Goal: Find specific page/section: Find specific page/section

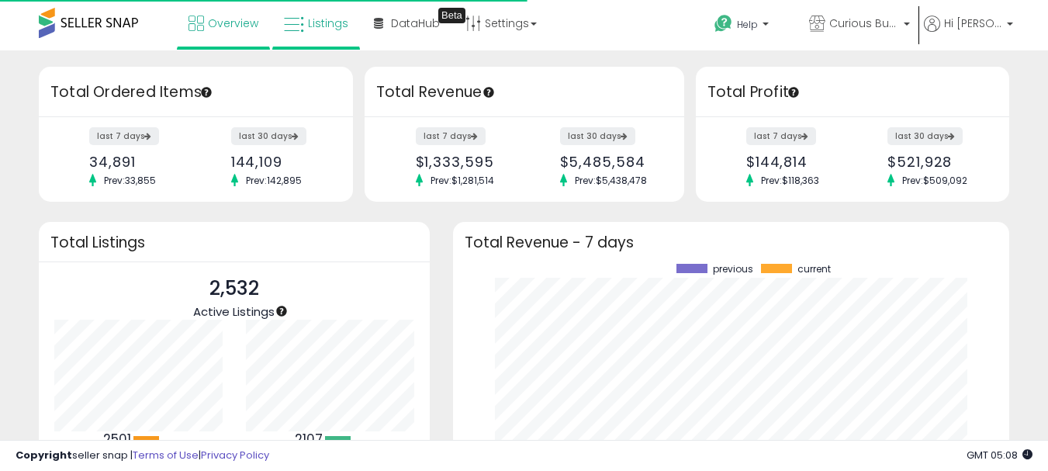
scroll to position [775774, 775464]
click at [345, 4] on link "Listings" at bounding box center [316, 23] width 88 height 47
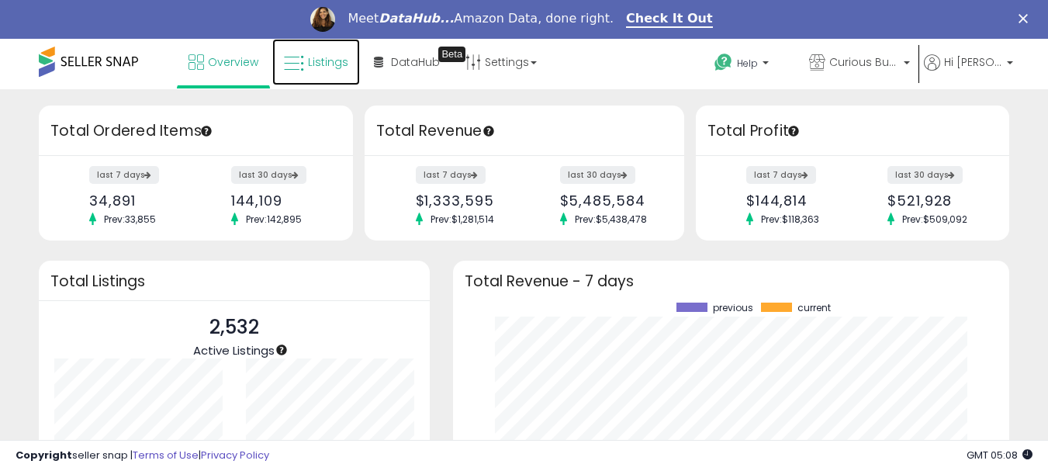
scroll to position [0, 0]
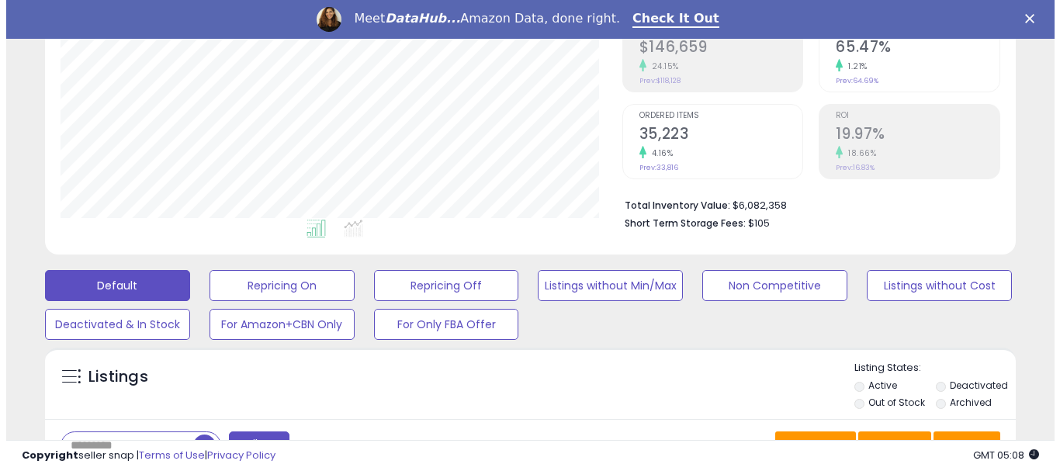
scroll to position [466, 0]
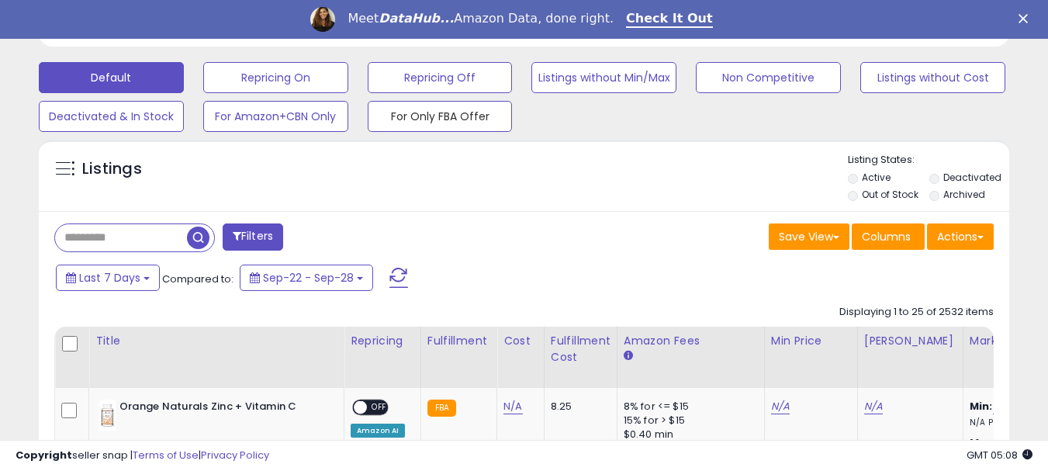
click at [442, 119] on button "For Only FBA Offer" at bounding box center [440, 116] width 145 height 31
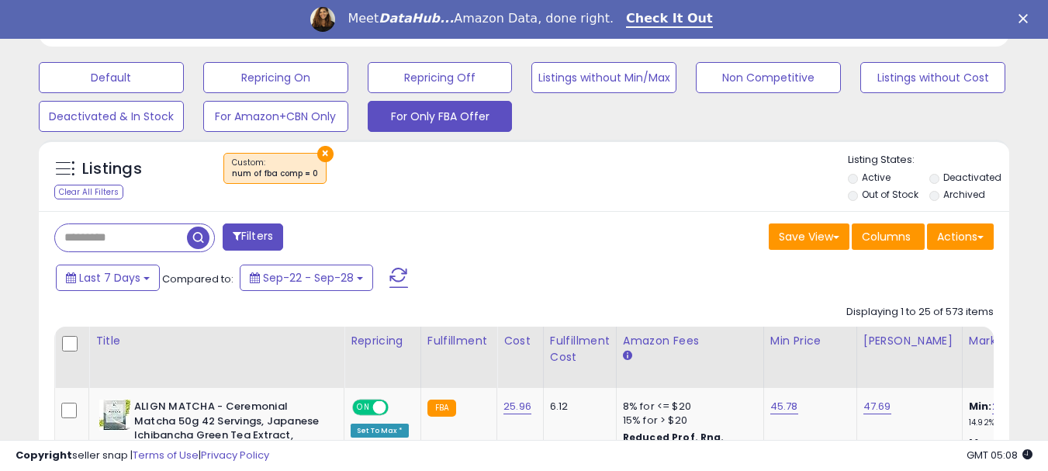
scroll to position [775671, 775428]
click at [250, 123] on button "For Amazon+CBN Only" at bounding box center [275, 116] width 145 height 31
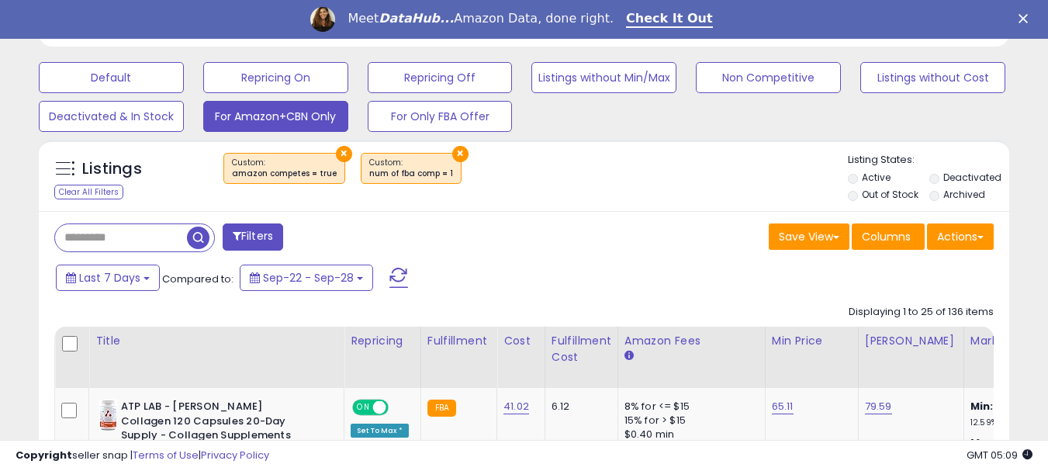
scroll to position [318, 562]
